Goal: Transaction & Acquisition: Download file/media

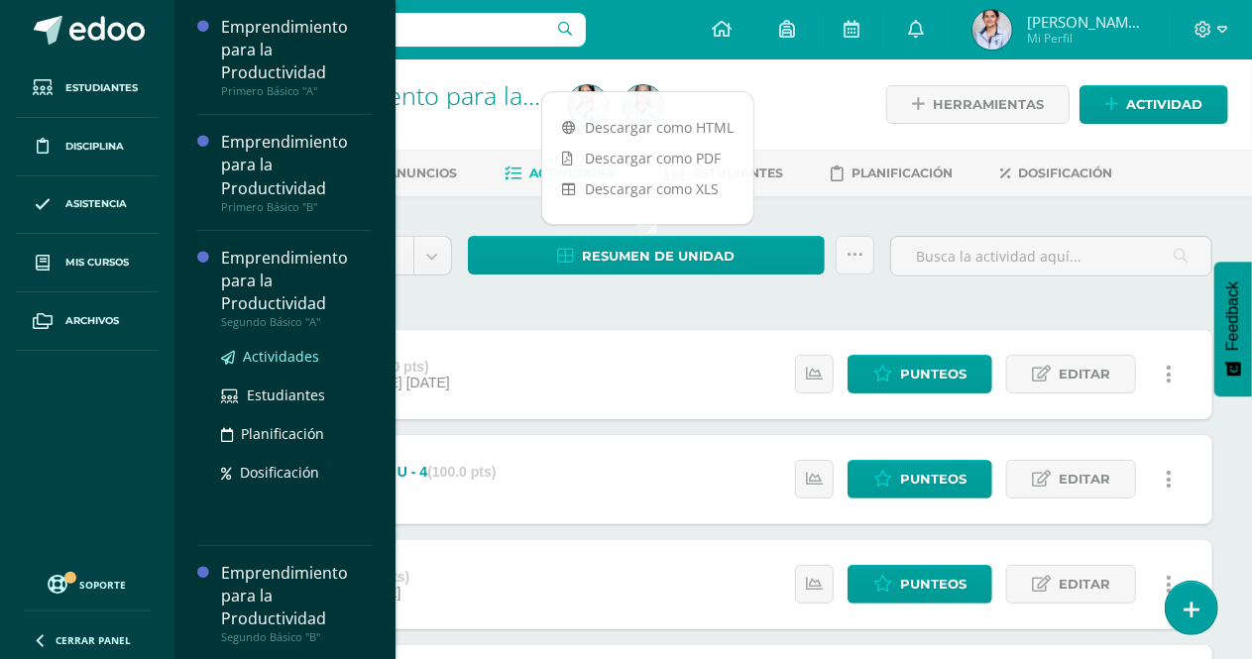
click at [272, 356] on span "Actividades" at bounding box center [281, 356] width 76 height 19
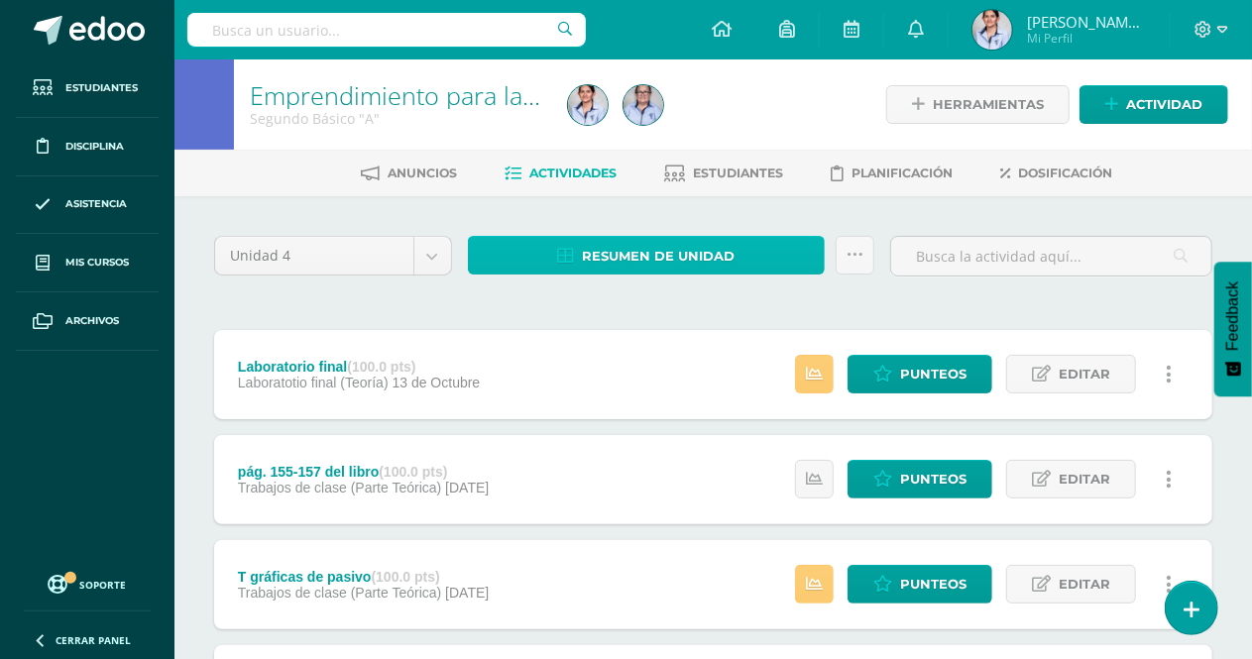
click at [664, 259] on span "Resumen de unidad" at bounding box center [658, 256] width 153 height 37
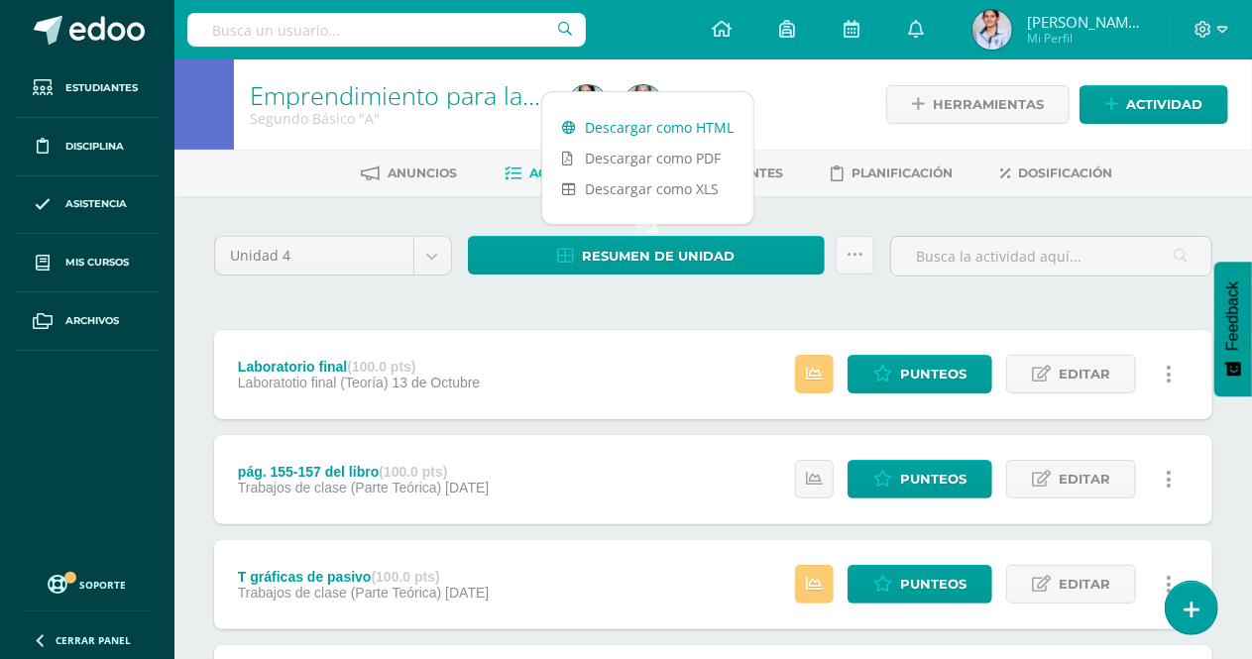
click at [666, 124] on link "Descargar como HTML" at bounding box center [647, 127] width 211 height 31
